Goal: Task Accomplishment & Management: Use online tool/utility

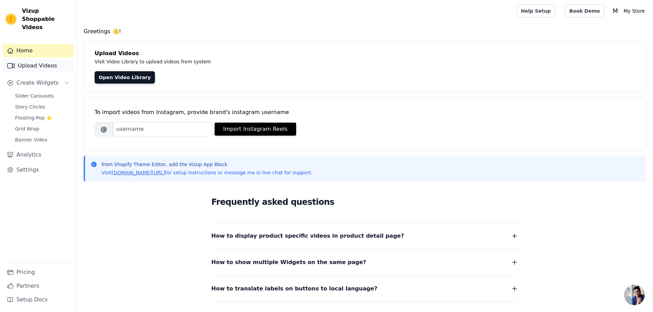
click at [50, 59] on link "Upload Videos" at bounding box center [38, 66] width 71 height 14
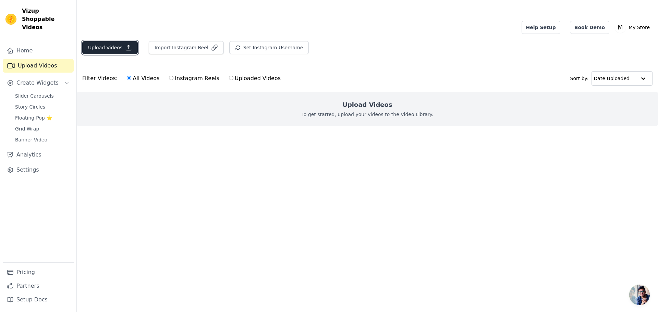
click at [122, 41] on button "Upload Videos" at bounding box center [110, 47] width 56 height 13
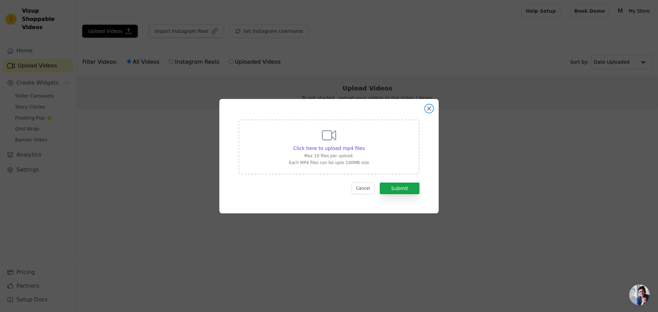
click at [430, 107] on button "Close modal" at bounding box center [429, 109] width 8 height 8
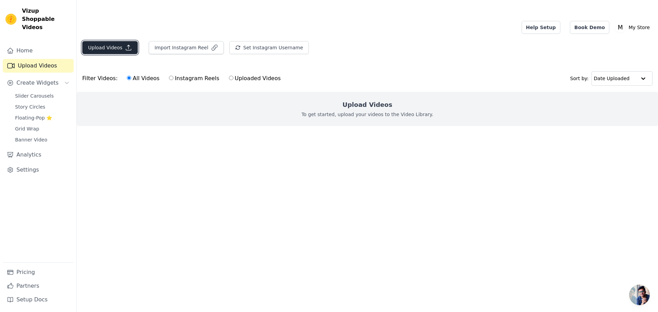
click at [125, 44] on icon "button" at bounding box center [128, 47] width 7 height 7
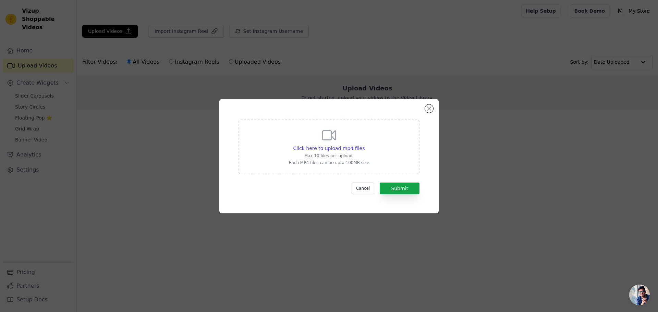
click at [319, 155] on p "Max 10 files per upload." at bounding box center [329, 155] width 80 height 5
click at [364, 145] on input "Click here to upload mp4 files Max 10 files per upload. Each MP4 files can be u…" at bounding box center [364, 145] width 0 height 0
type input "C:\fakepath\01 (1).mp4"
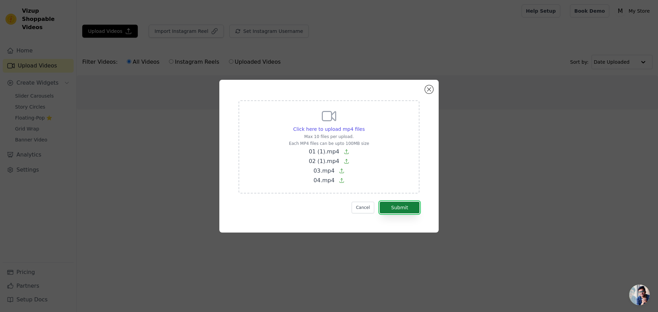
click at [403, 208] on button "Submit" at bounding box center [400, 208] width 40 height 12
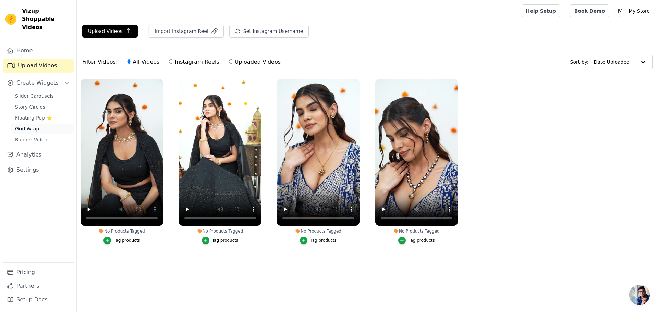
click at [32, 125] on span "Grid Wrap" at bounding box center [27, 128] width 24 height 7
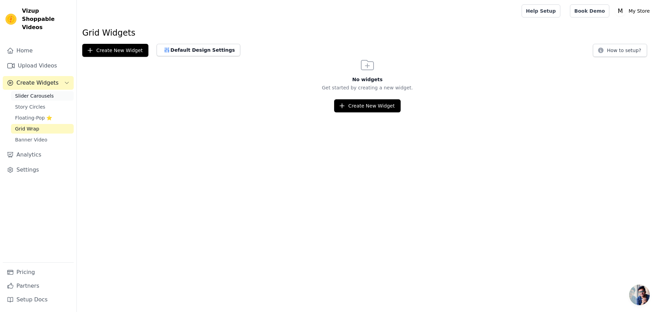
click at [27, 93] on span "Slider Carousels" at bounding box center [34, 96] width 39 height 7
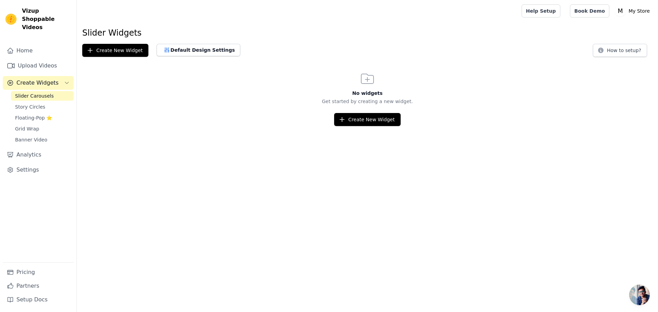
click at [360, 109] on div "No widgets Get started by creating a new widget. Create New Widget" at bounding box center [367, 99] width 581 height 56
click at [363, 117] on button "Create New Widget" at bounding box center [367, 119] width 66 height 13
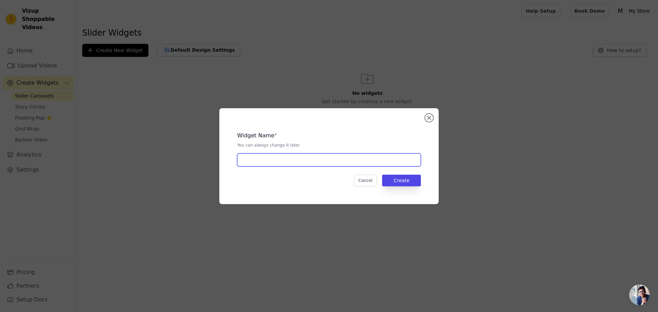
click at [305, 160] on input "text" at bounding box center [329, 159] width 184 height 13
type input "Slider"
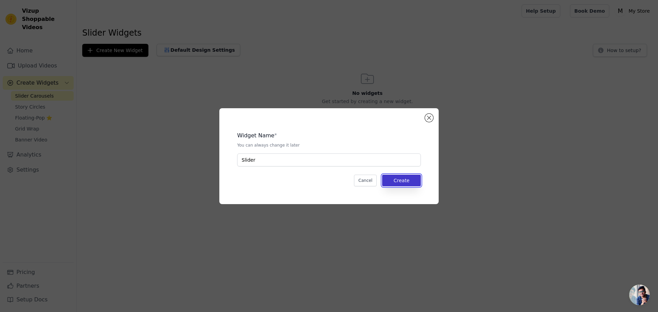
click at [410, 182] on button "Create" at bounding box center [401, 181] width 39 height 12
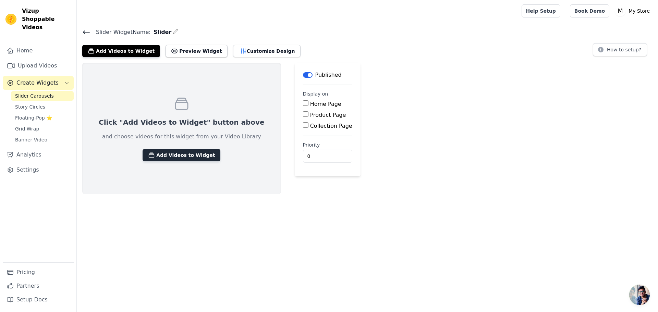
click at [172, 155] on button "Add Videos to Widget" at bounding box center [182, 155] width 78 height 12
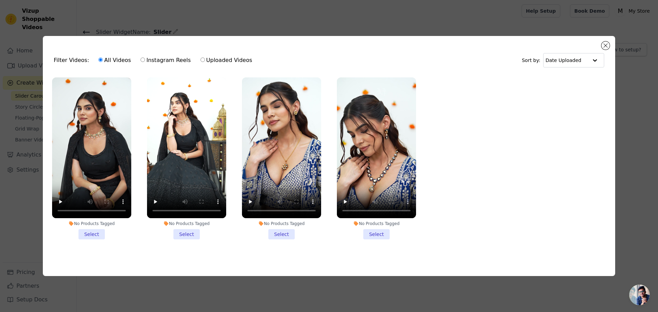
click at [88, 233] on li "No Products Tagged Select" at bounding box center [91, 158] width 79 height 162
click at [0, 0] on input "No Products Tagged Select" at bounding box center [0, 0] width 0 height 0
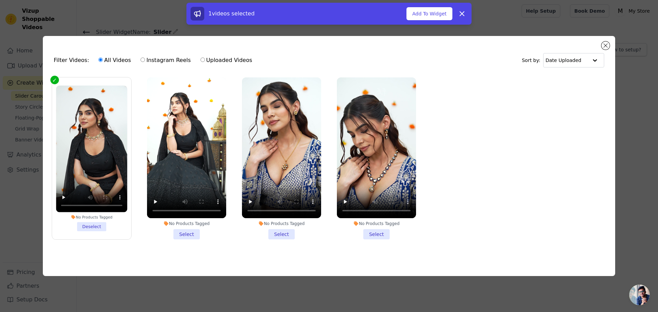
click at [188, 232] on li "No Products Tagged Select" at bounding box center [186, 158] width 79 height 162
click at [210, 246] on ul "No Products Tagged Deselect No Products Tagged Select No Products Tagged Select…" at bounding box center [328, 164] width 561 height 181
click at [191, 236] on li "No Products Tagged Select" at bounding box center [186, 158] width 79 height 162
click at [0, 0] on input "No Products Tagged Select" at bounding box center [0, 0] width 0 height 0
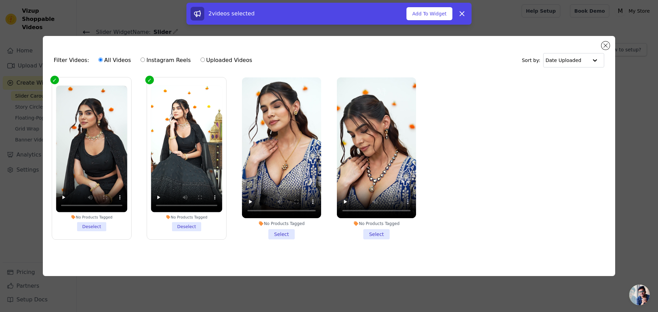
click at [288, 233] on li "No Products Tagged Select" at bounding box center [281, 158] width 79 height 162
click at [0, 0] on input "No Products Tagged Select" at bounding box center [0, 0] width 0 height 0
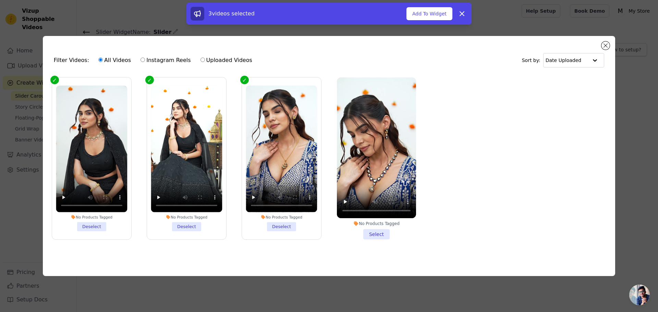
click at [379, 233] on li "No Products Tagged Select" at bounding box center [376, 158] width 79 height 162
click at [0, 0] on input "No Products Tagged Select" at bounding box center [0, 0] width 0 height 0
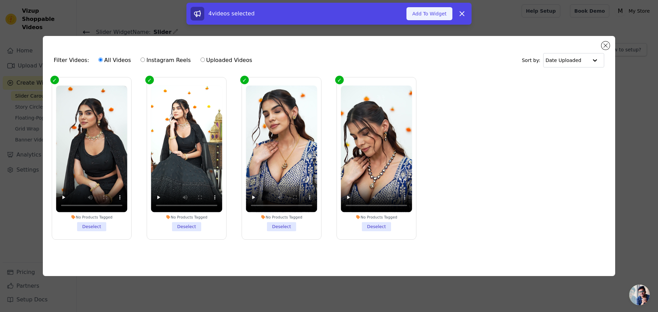
click at [421, 11] on button "Add To Widget" at bounding box center [429, 13] width 46 height 13
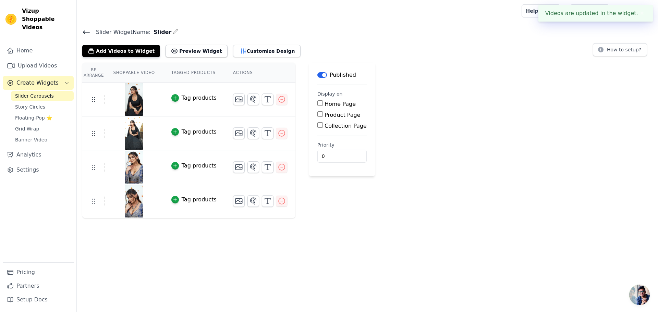
click at [317, 113] on input "Product Page" at bounding box center [319, 113] width 5 height 5
checkbox input "true"
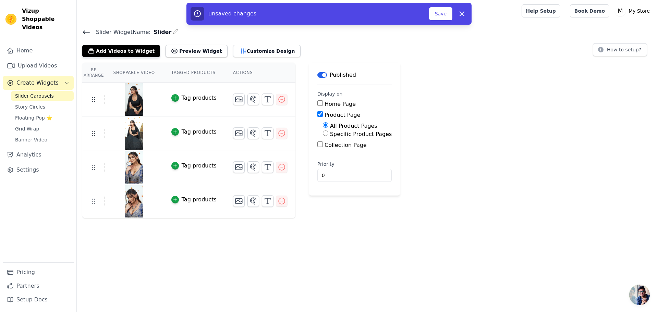
click at [317, 104] on input "Home Page" at bounding box center [319, 102] width 5 height 5
checkbox input "true"
click at [181, 51] on button "Preview Widget" at bounding box center [196, 51] width 62 height 12
click at [240, 53] on icon "button" at bounding box center [243, 51] width 7 height 7
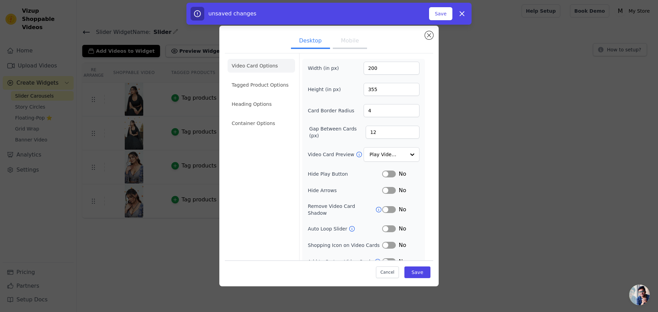
scroll to position [5, 0]
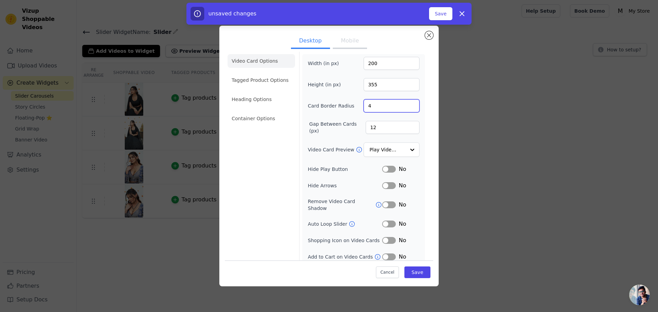
click at [377, 107] on input "4" at bounding box center [392, 105] width 56 height 13
click at [374, 83] on input "355" at bounding box center [392, 84] width 56 height 13
click at [259, 81] on li "Tagged Product Options" at bounding box center [261, 80] width 67 height 14
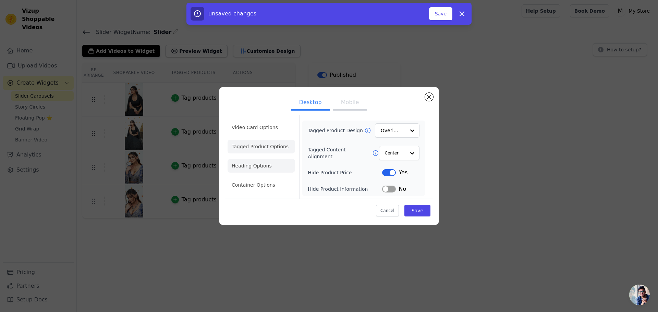
click at [280, 162] on li "Heading Options" at bounding box center [261, 166] width 67 height 14
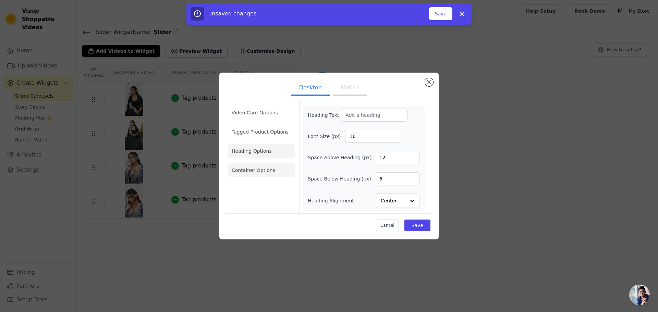
click at [288, 166] on li "Container Options" at bounding box center [261, 170] width 67 height 14
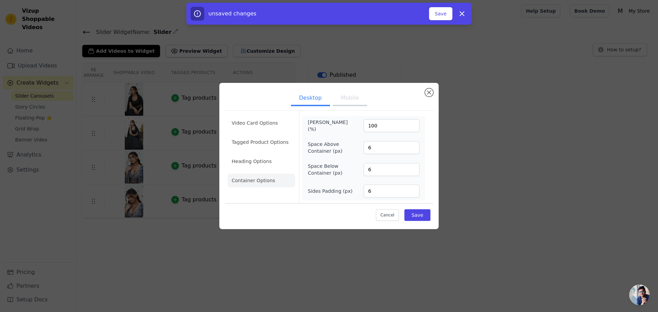
click at [352, 101] on button "Mobile" at bounding box center [350, 98] width 34 height 15
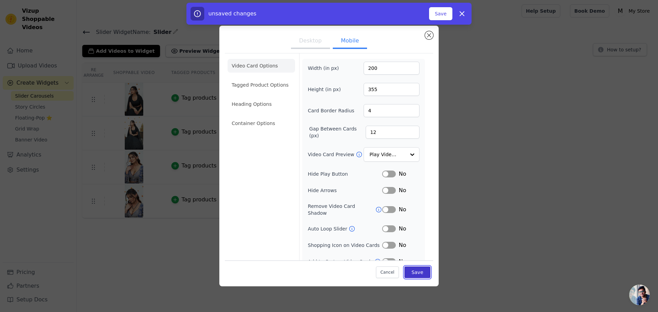
click at [420, 273] on button "Save" at bounding box center [417, 273] width 26 height 12
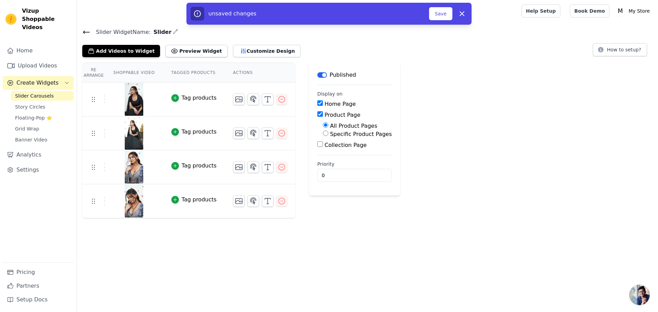
click at [441, 12] on button "Save" at bounding box center [440, 13] width 23 height 13
